Goal: Information Seeking & Learning: Check status

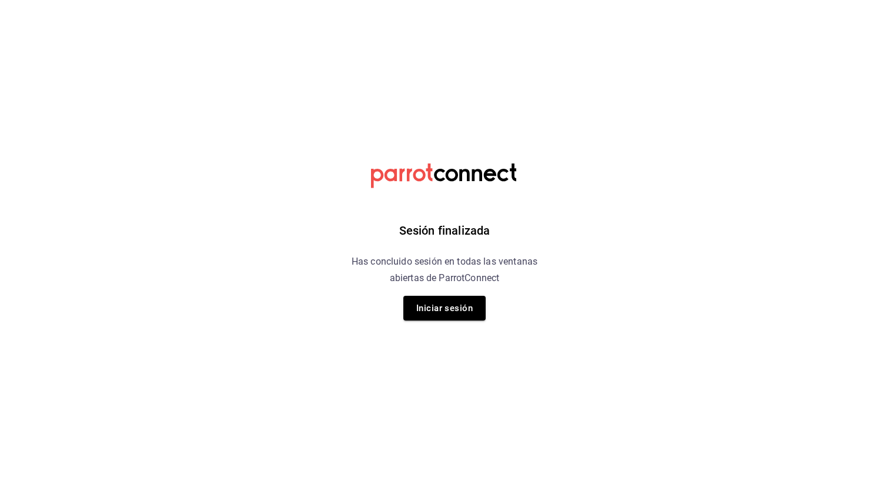
click at [434, 295] on div "Sesión finalizada Has concluido sesión en todas las ventanas abiertas de Parrot…" at bounding box center [444, 242] width 297 height 484
click at [429, 307] on button "Iniciar sesión" at bounding box center [445, 308] width 82 height 25
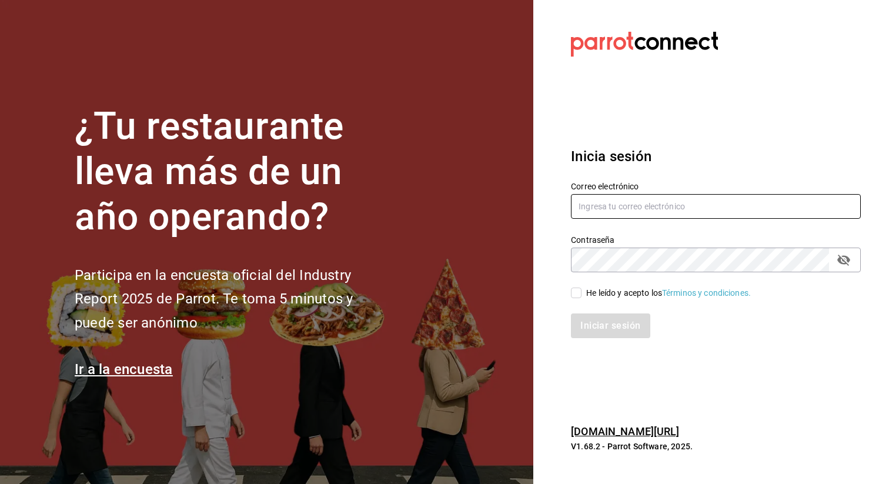
type input "admin@tacontodo.mx"
click at [574, 295] on input "He leído y acepto los Términos y condiciones." at bounding box center [576, 293] width 11 height 11
checkbox input "true"
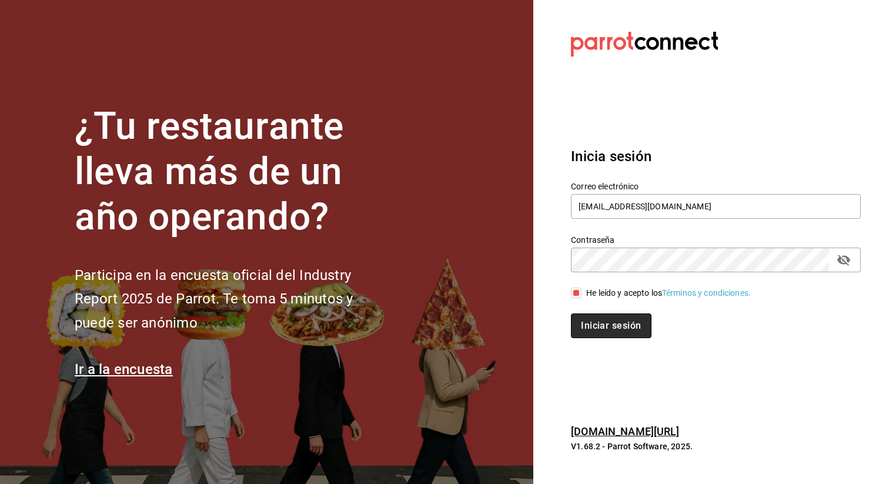
click at [599, 329] on button "Iniciar sesión" at bounding box center [611, 326] width 80 height 25
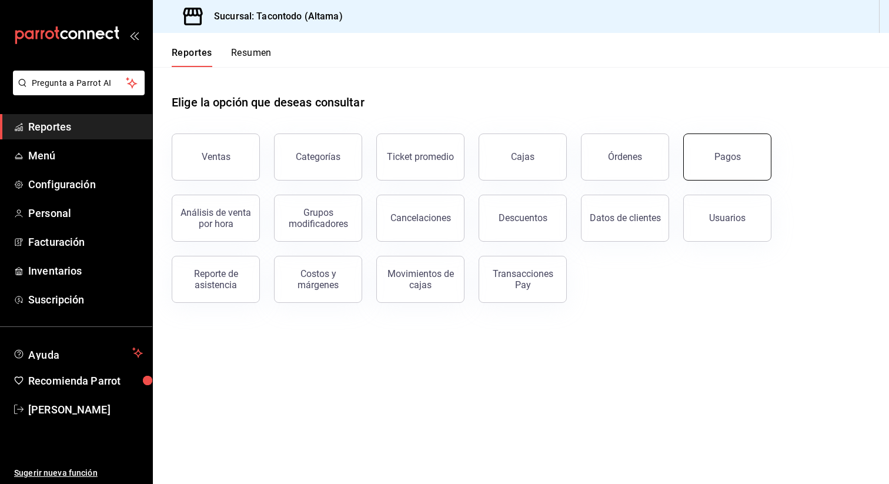
click at [735, 154] on div "Pagos" at bounding box center [728, 156] width 26 height 11
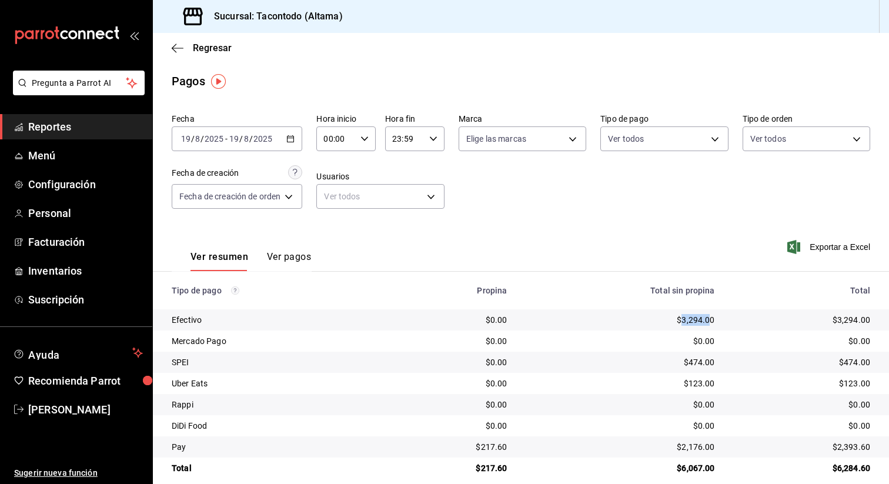
drag, startPoint x: 682, startPoint y: 322, endPoint x: 708, endPoint y: 322, distance: 25.9
click at [708, 322] on div "$3,294.00" at bounding box center [620, 320] width 189 height 12
copy div "3,294.0"
drag, startPoint x: 689, startPoint y: 363, endPoint x: 709, endPoint y: 365, distance: 20.7
click at [709, 365] on div "$474.00" at bounding box center [620, 362] width 189 height 12
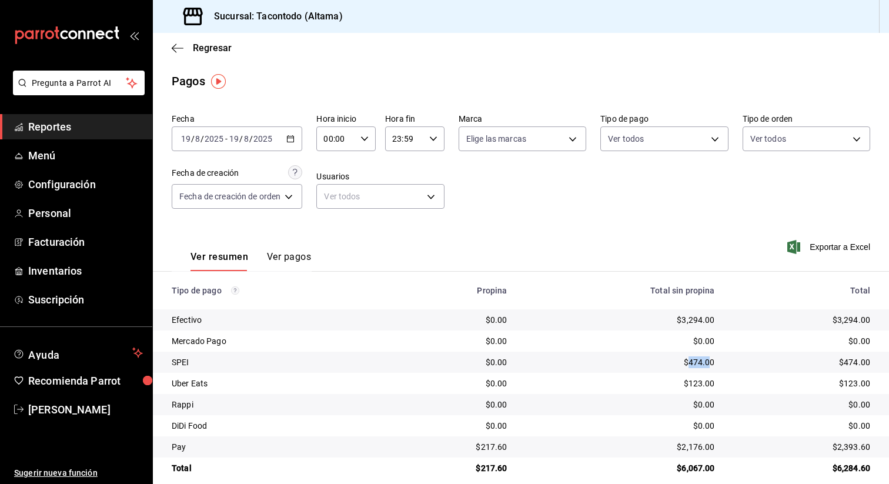
copy div "474.0"
drag, startPoint x: 687, startPoint y: 385, endPoint x: 709, endPoint y: 385, distance: 22.4
click at [709, 385] on div "$123.00" at bounding box center [620, 384] width 189 height 12
copy div "123.0"
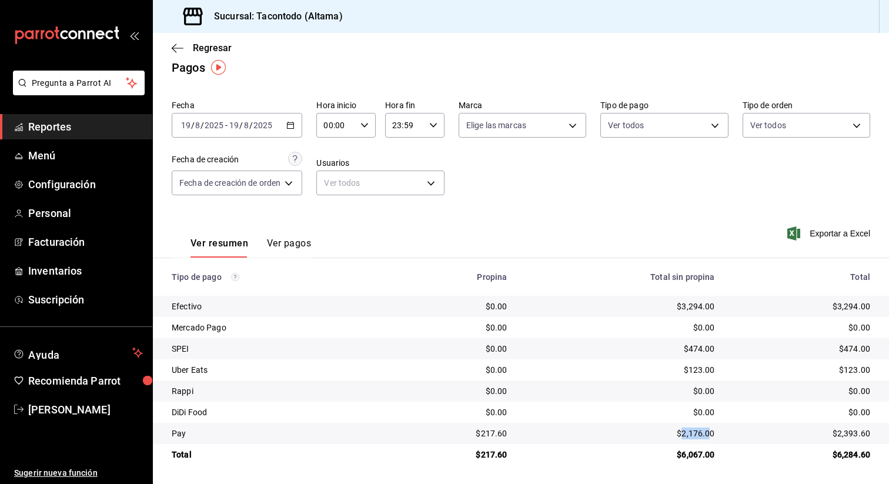
drag, startPoint x: 683, startPoint y: 434, endPoint x: 708, endPoint y: 435, distance: 24.7
click at [708, 435] on div "$2,176.00" at bounding box center [620, 434] width 189 height 12
copy div "2,176.0"
click at [368, 118] on div "00:00 Hora inicio" at bounding box center [345, 125] width 59 height 25
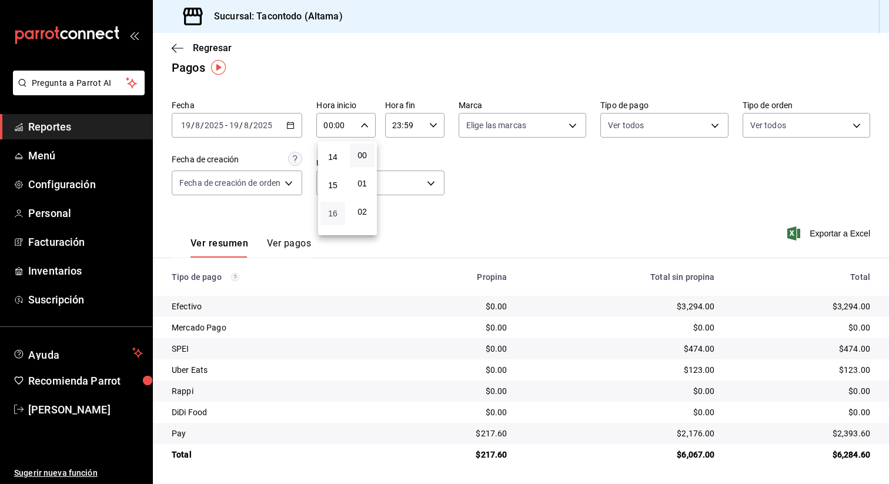
click at [332, 211] on span "16" at bounding box center [333, 213] width 11 height 9
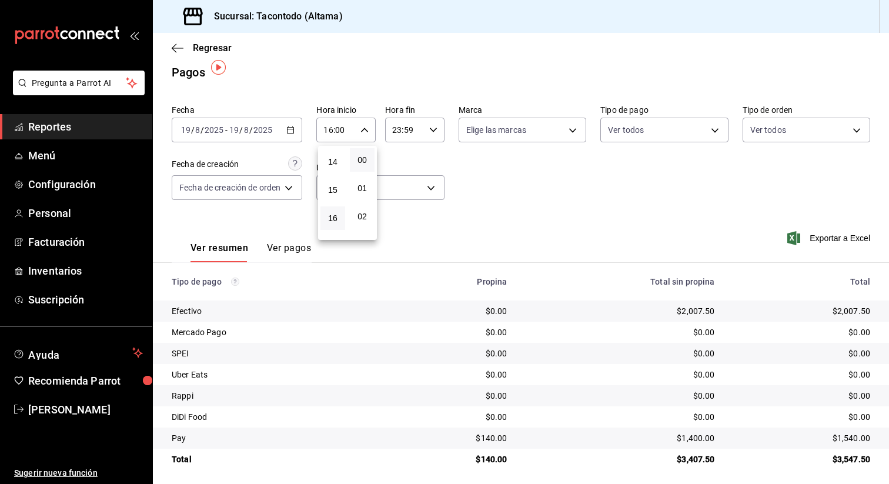
scroll to position [14, 0]
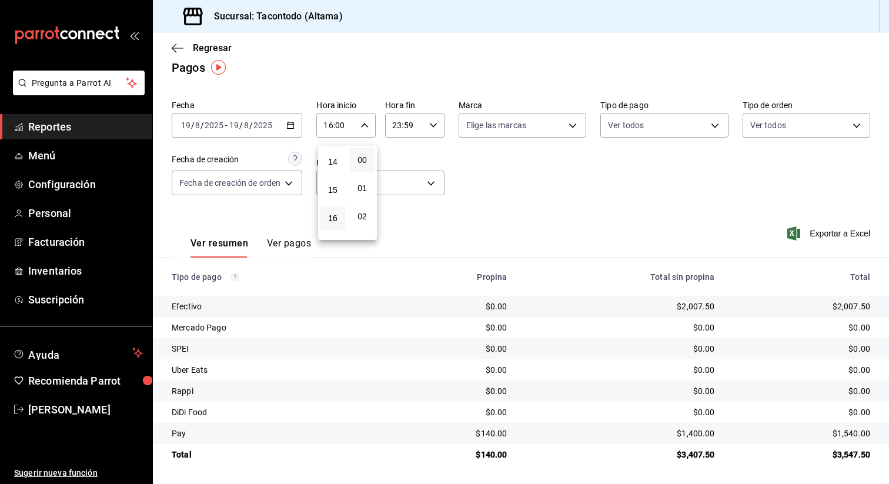
click at [484, 434] on div at bounding box center [444, 242] width 889 height 484
drag, startPoint x: 484, startPoint y: 434, endPoint x: 503, endPoint y: 434, distance: 19.4
click at [503, 434] on div "$140.00" at bounding box center [454, 434] width 106 height 12
copy div "140.0"
click at [367, 124] on icon "button" at bounding box center [365, 125] width 8 height 8
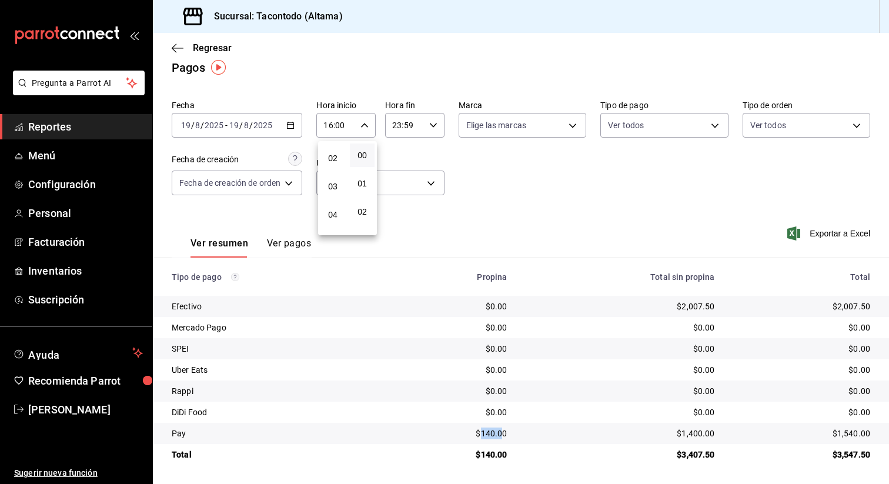
scroll to position [0, 0]
click at [333, 157] on span "00" at bounding box center [333, 155] width 11 height 9
type input "00:00"
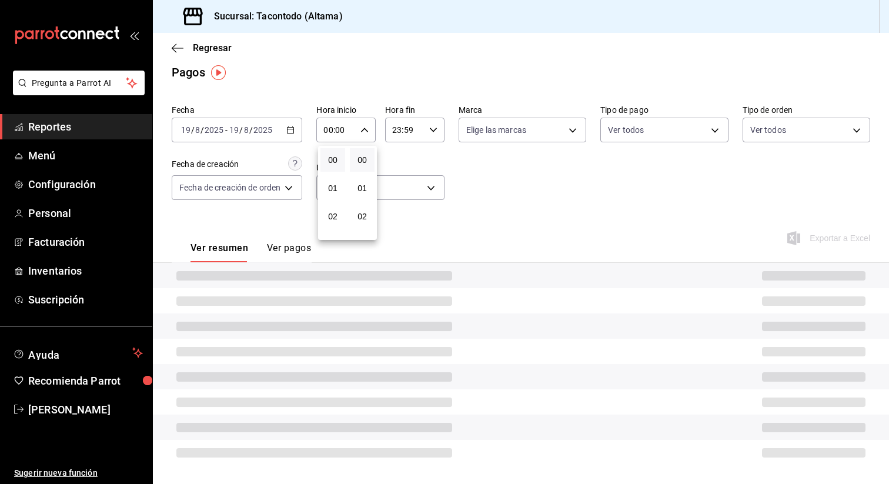
scroll to position [14, 0]
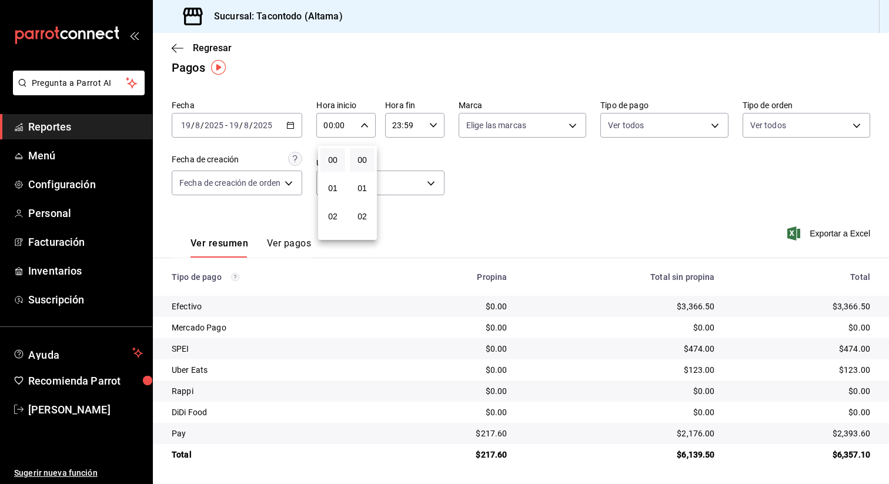
click at [436, 126] on div at bounding box center [444, 242] width 889 height 484
click at [436, 126] on icon "button" at bounding box center [433, 125] width 8 height 8
click at [401, 189] on button "15" at bounding box center [401, 195] width 25 height 24
type input "15:59"
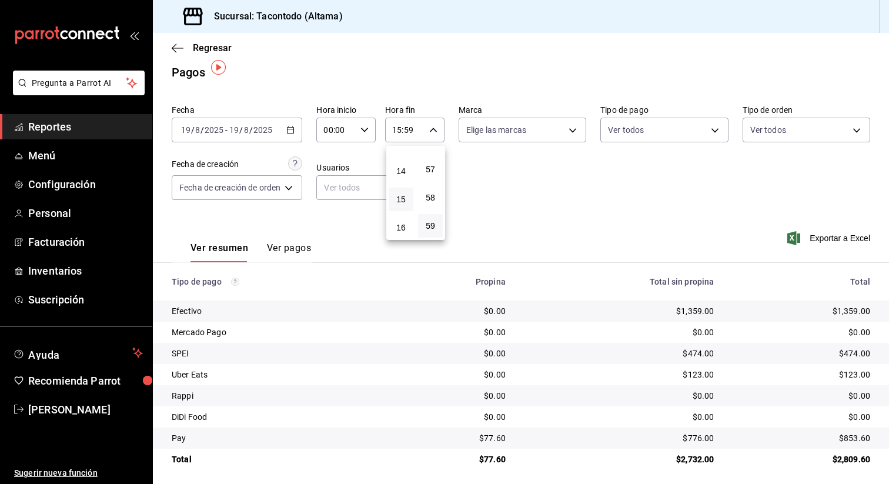
scroll to position [14, 0]
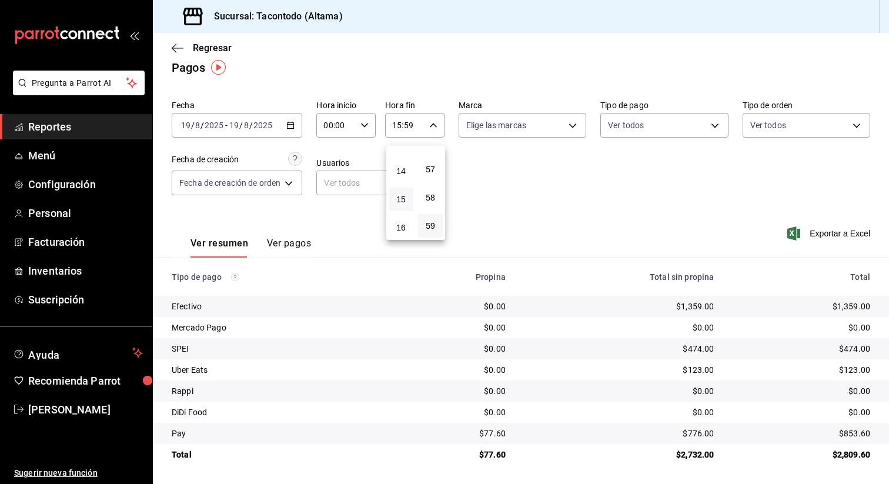
click at [501, 313] on div at bounding box center [444, 242] width 889 height 484
drag, startPoint x: 486, startPoint y: 435, endPoint x: 503, endPoint y: 432, distance: 17.2
click at [503, 432] on div "$77.60" at bounding box center [454, 434] width 104 height 12
copy div "77.6"
